Goal: Check status: Check status

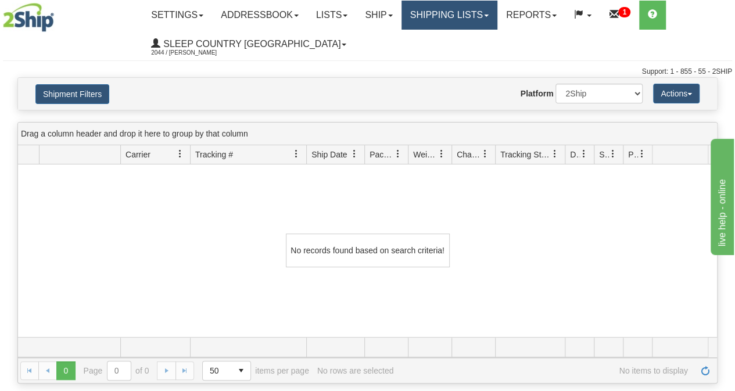
click at [448, 23] on link "Shipping lists" at bounding box center [450, 15] width 96 height 29
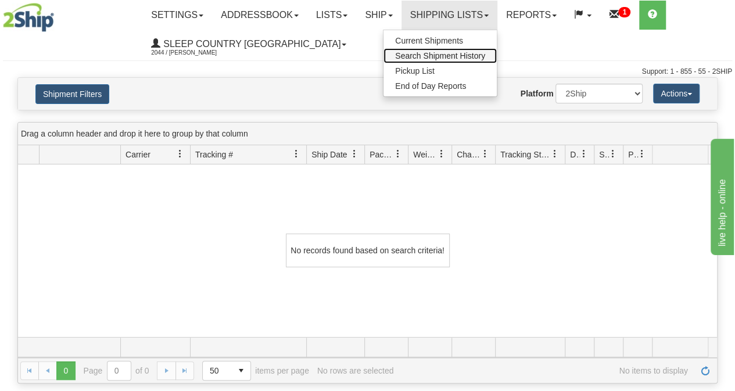
click at [440, 58] on span "Search Shipment History" at bounding box center [440, 55] width 90 height 9
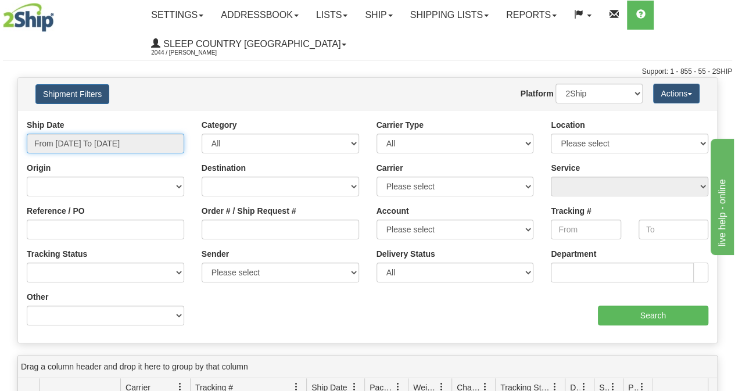
click at [110, 149] on input "From 09/15/2025 To 09/16/2025" at bounding box center [106, 144] width 158 height 20
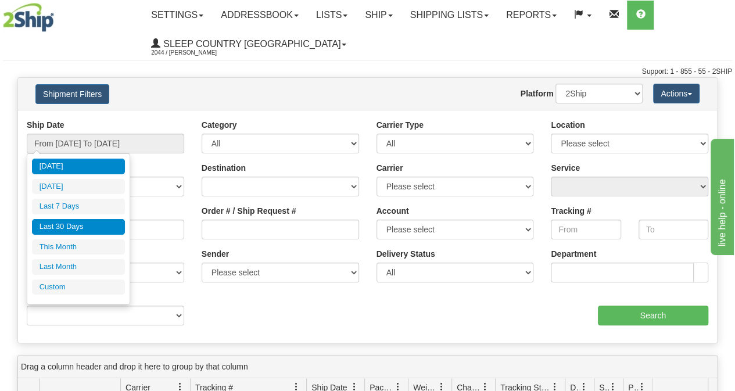
click at [91, 223] on li "Last 30 Days" at bounding box center [78, 227] width 93 height 16
type input "From [DATE] To [DATE]"
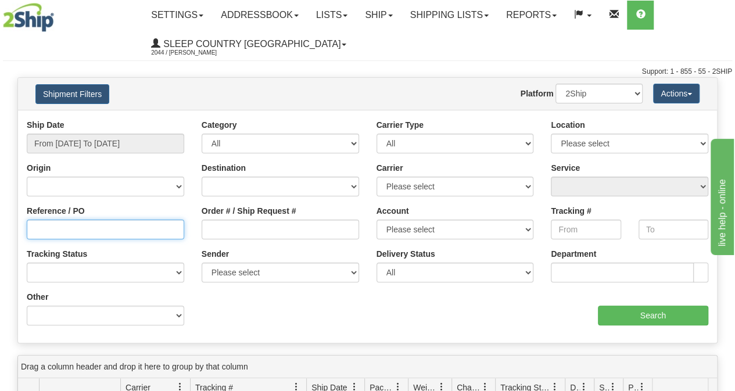
click at [69, 229] on input "Reference / PO" at bounding box center [106, 230] width 158 height 20
paste input "9000I014977*A"
type input "9000I014977*A"
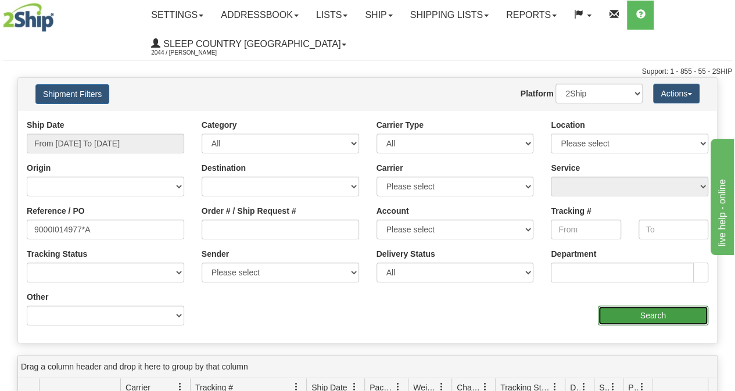
click at [654, 321] on input "Search" at bounding box center [653, 316] width 111 height 20
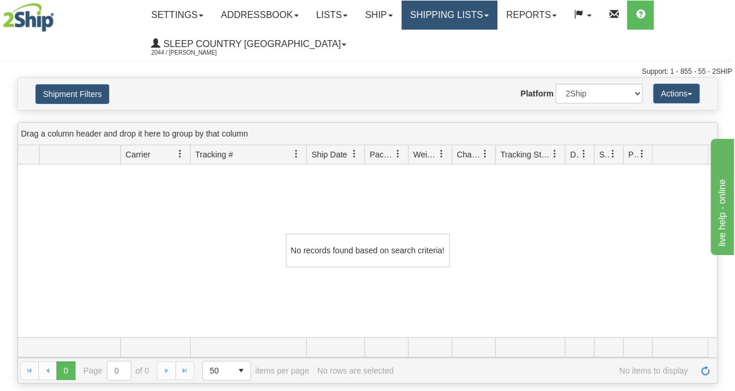
click at [443, 17] on link "Shipping lists" at bounding box center [450, 15] width 96 height 29
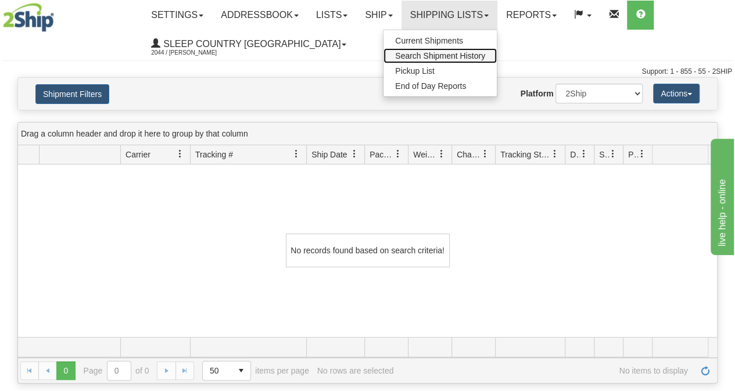
click at [440, 58] on span "Search Shipment History" at bounding box center [440, 55] width 90 height 9
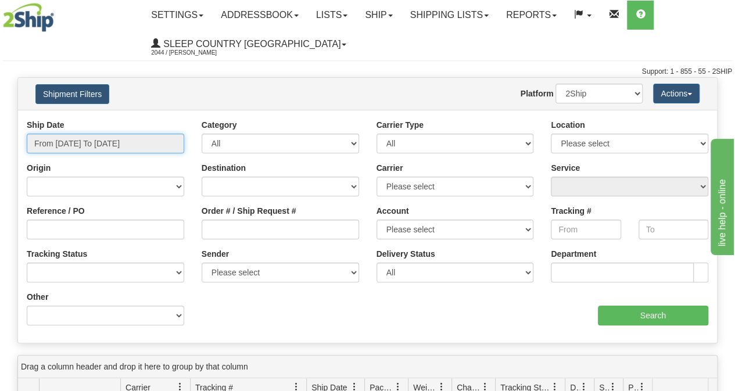
click at [135, 142] on input "From [DATE] To [DATE]" at bounding box center [106, 144] width 158 height 20
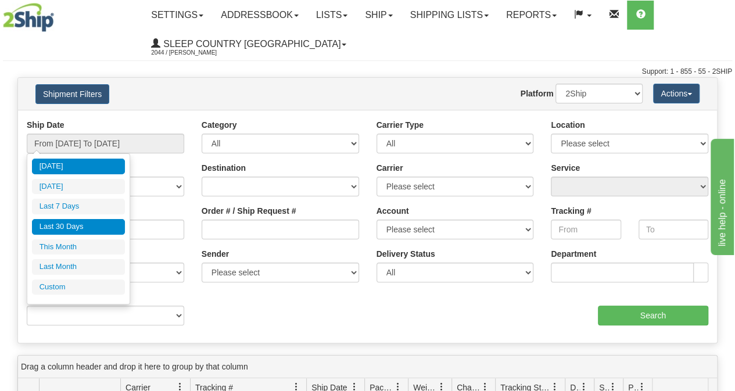
click at [76, 228] on li "Last 30 Days" at bounding box center [78, 227] width 93 height 16
type input "From [DATE] To [DATE]"
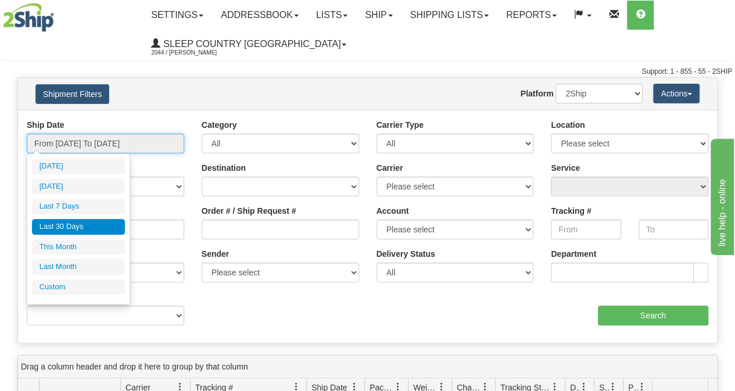
click at [111, 147] on input "From [DATE] To [DATE]" at bounding box center [106, 144] width 158 height 20
click at [71, 226] on li "Last 30 Days" at bounding box center [78, 227] width 93 height 16
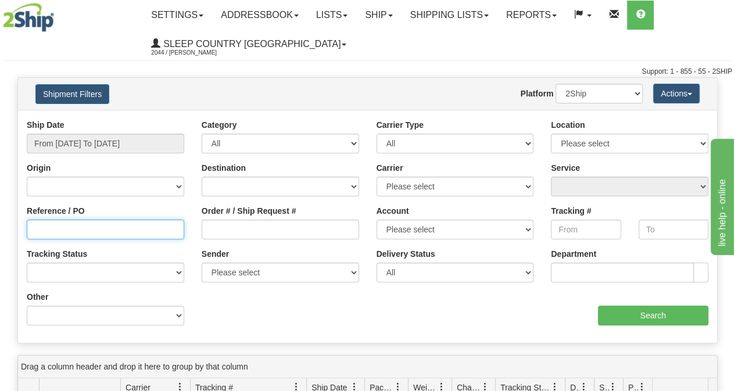
click at [59, 230] on input "Reference / PO" at bounding box center [106, 230] width 158 height 20
paste input "9000I068904"
type input "9000I068904"
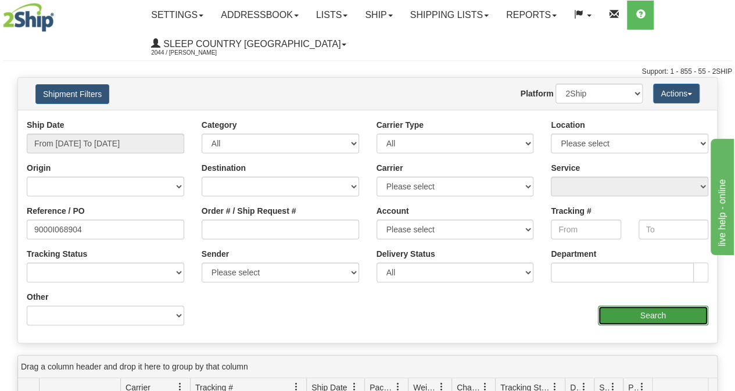
click at [684, 313] on input "Search" at bounding box center [653, 316] width 111 height 20
